Goal: Information Seeking & Learning: Understand process/instructions

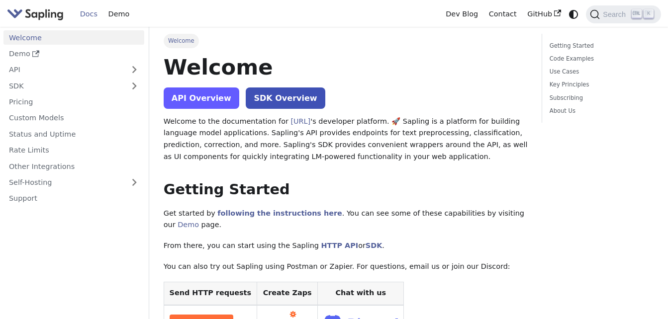
click at [172, 103] on link "API Overview" at bounding box center [202, 98] width 76 height 21
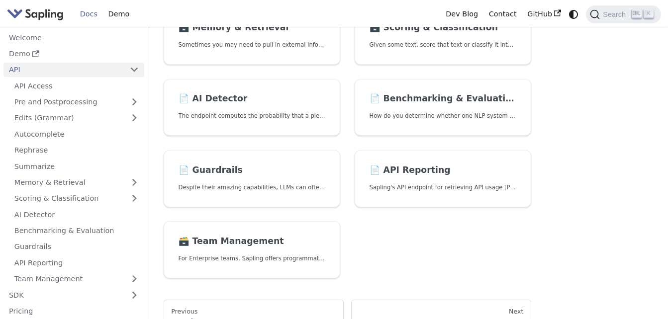
scroll to position [320, 0]
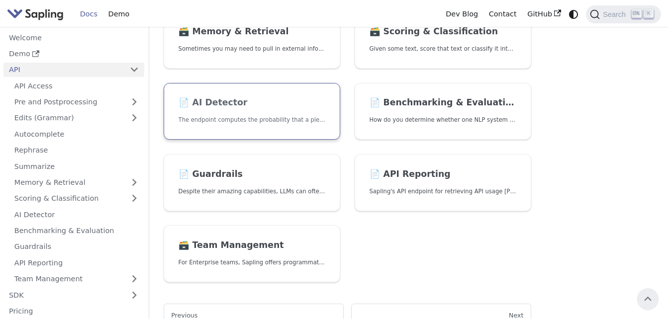
click at [264, 91] on link "📄️ AI Detector T he en dpoint co mputes t he pro bability t hat a p iece of t e…" at bounding box center [252, 111] width 177 height 57
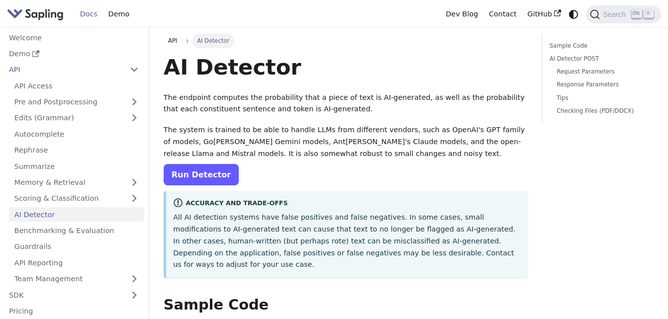
click at [193, 169] on link "Run Detector" at bounding box center [201, 174] width 75 height 21
click at [183, 178] on link "Run Detector" at bounding box center [201, 174] width 75 height 21
